Goal: Communication & Community: Answer question/provide support

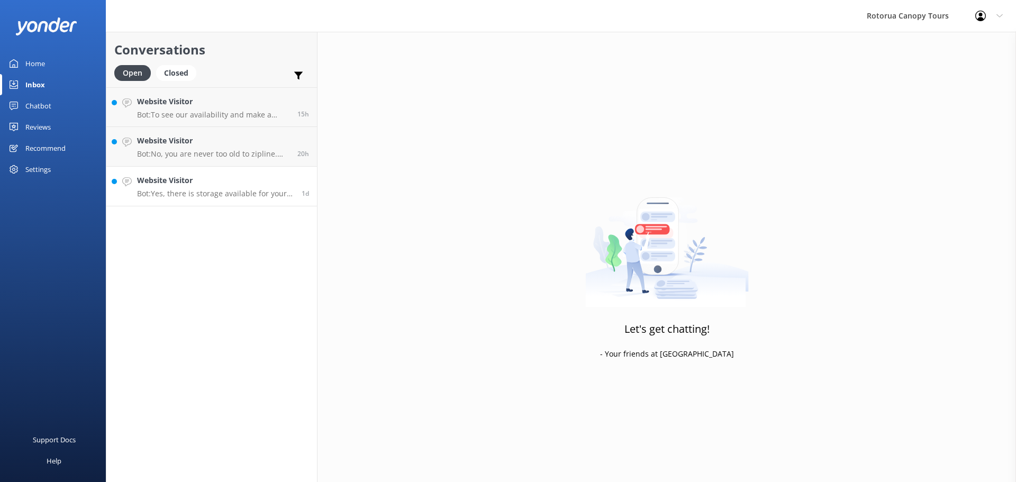
click at [218, 179] on h4 "Website Visitor" at bounding box center [215, 181] width 157 height 12
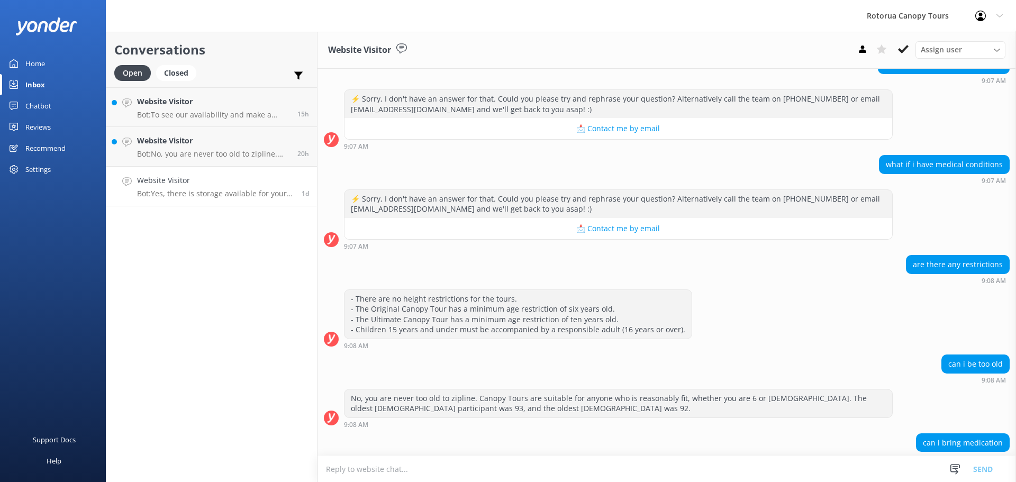
scroll to position [1325, 0]
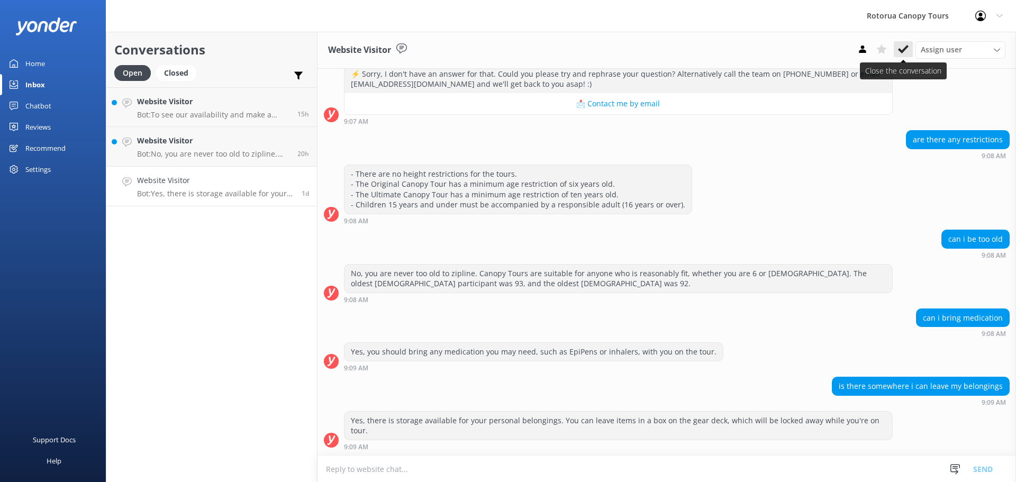
click at [902, 49] on icon at bounding box center [903, 49] width 11 height 11
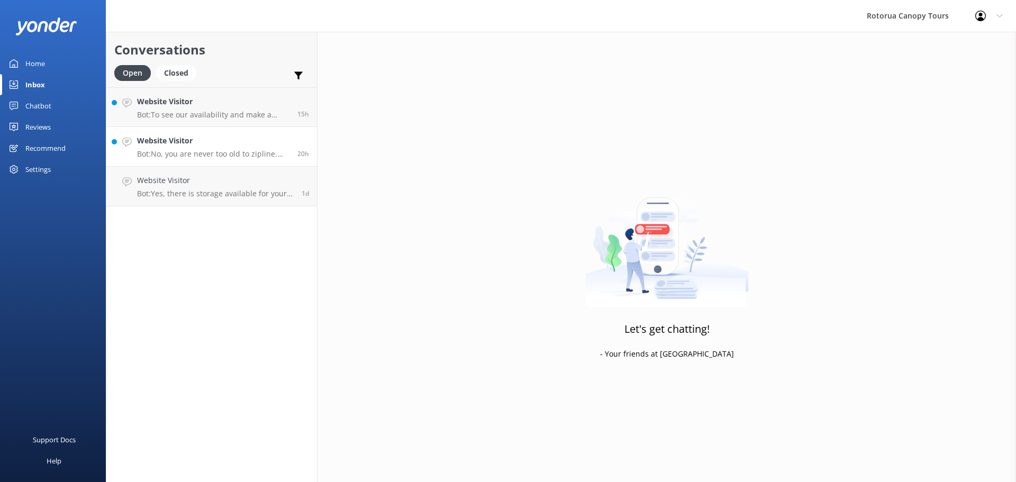
click at [242, 150] on p "Bot: No, you are never too old to zipline. Canopy Tours are suitable for anyone…" at bounding box center [213, 154] width 152 height 10
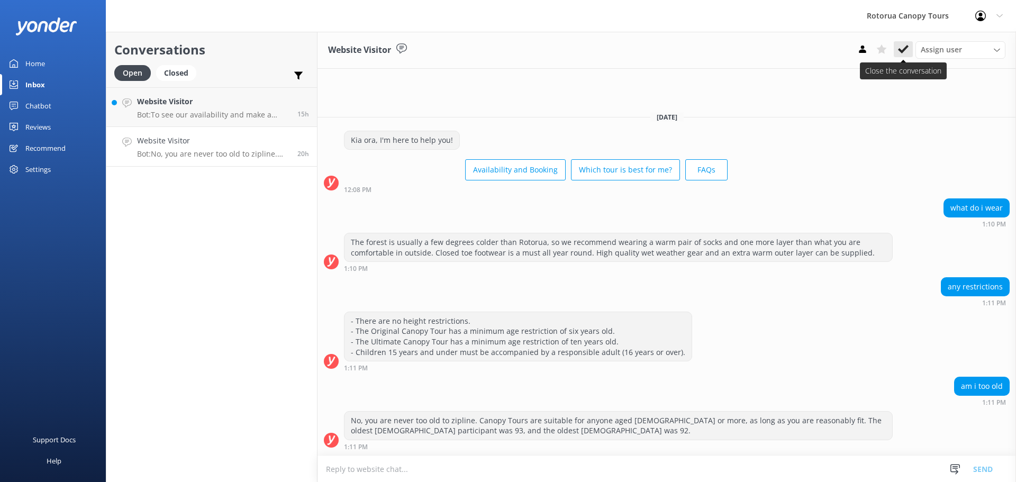
click at [895, 47] on button at bounding box center [903, 49] width 19 height 16
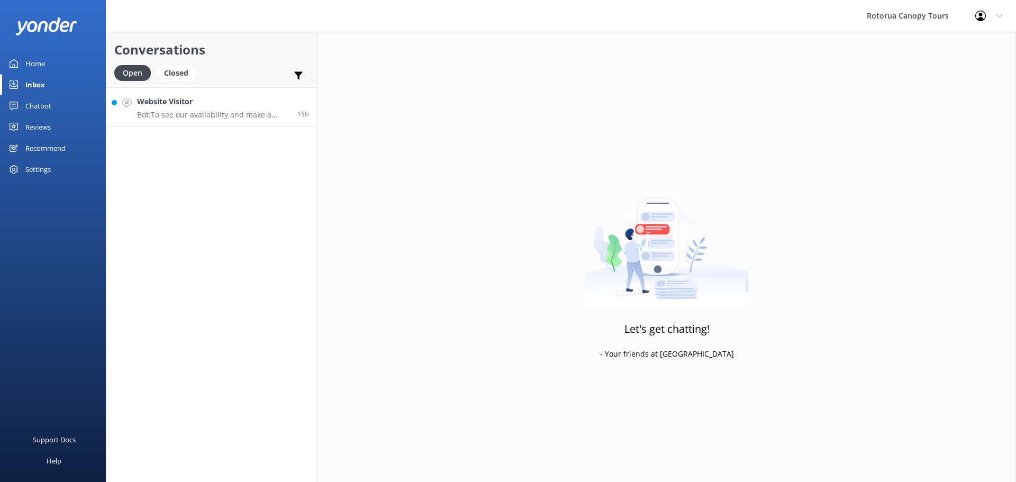
click at [229, 98] on h4 "Website Visitor" at bounding box center [213, 102] width 152 height 12
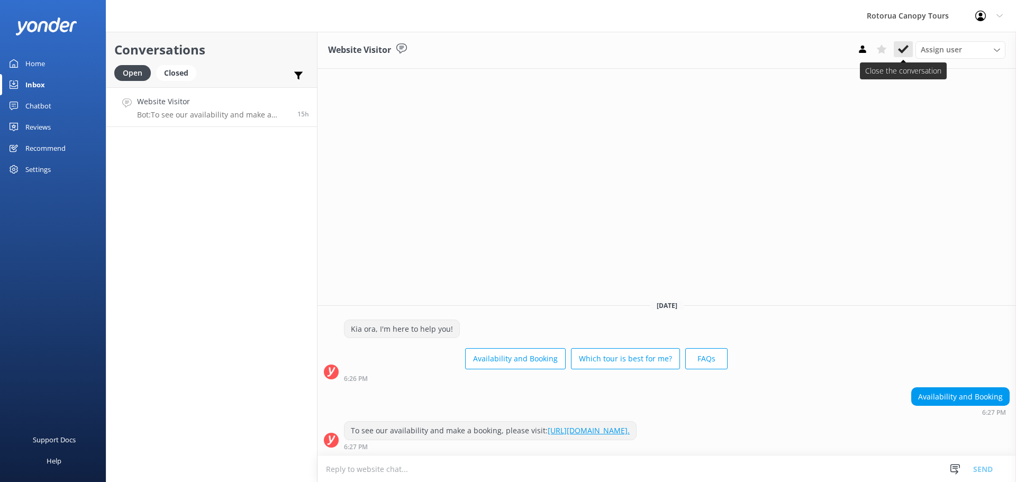
click at [899, 45] on icon at bounding box center [903, 49] width 11 height 11
